Goal: Task Accomplishment & Management: Manage account settings

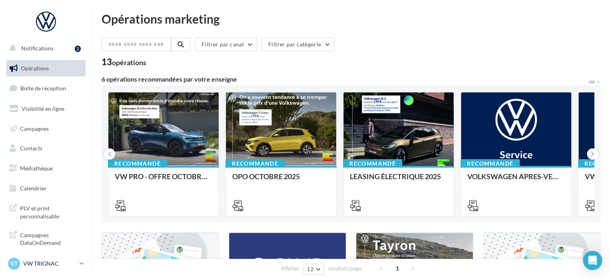
click at [27, 268] on div "VT VW TRIGNAC vw-loco-44570" at bounding box center [42, 263] width 68 height 12
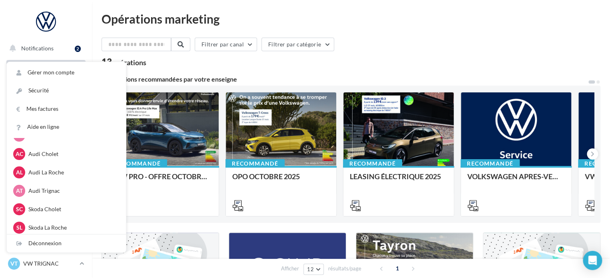
scroll to position [64, 0]
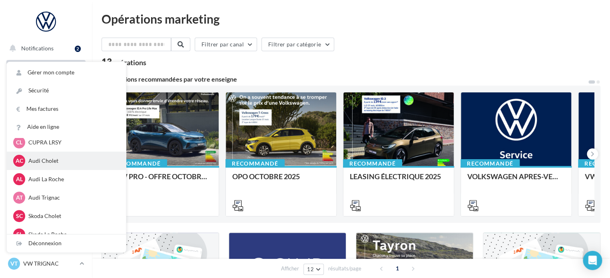
click at [47, 165] on div "AC Audi Cholet audi-saor-49300" at bounding box center [66, 161] width 106 height 12
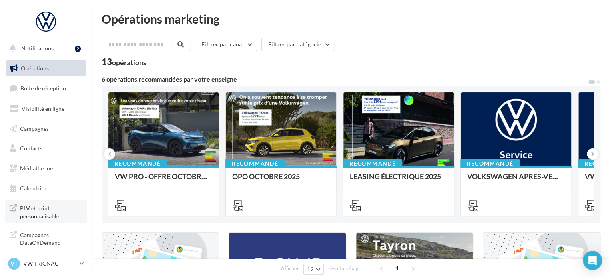
click at [39, 214] on span "PLV et print personnalisable" at bounding box center [51, 211] width 62 height 17
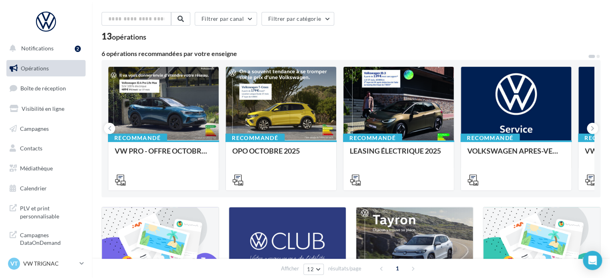
scroll to position [40, 0]
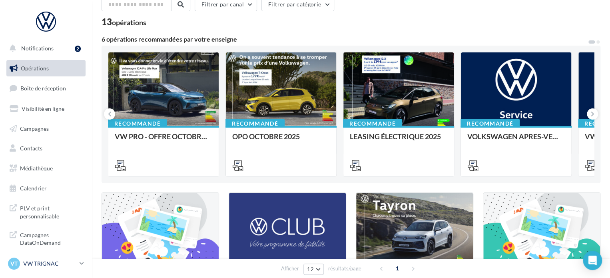
click at [40, 267] on div "VT VW TRIGNAC vw-loco-44570" at bounding box center [42, 263] width 68 height 12
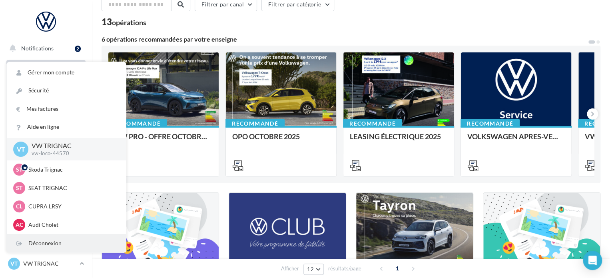
click at [45, 244] on div "Déconnexion" at bounding box center [66, 243] width 119 height 18
